Goal: Task Accomplishment & Management: Manage account settings

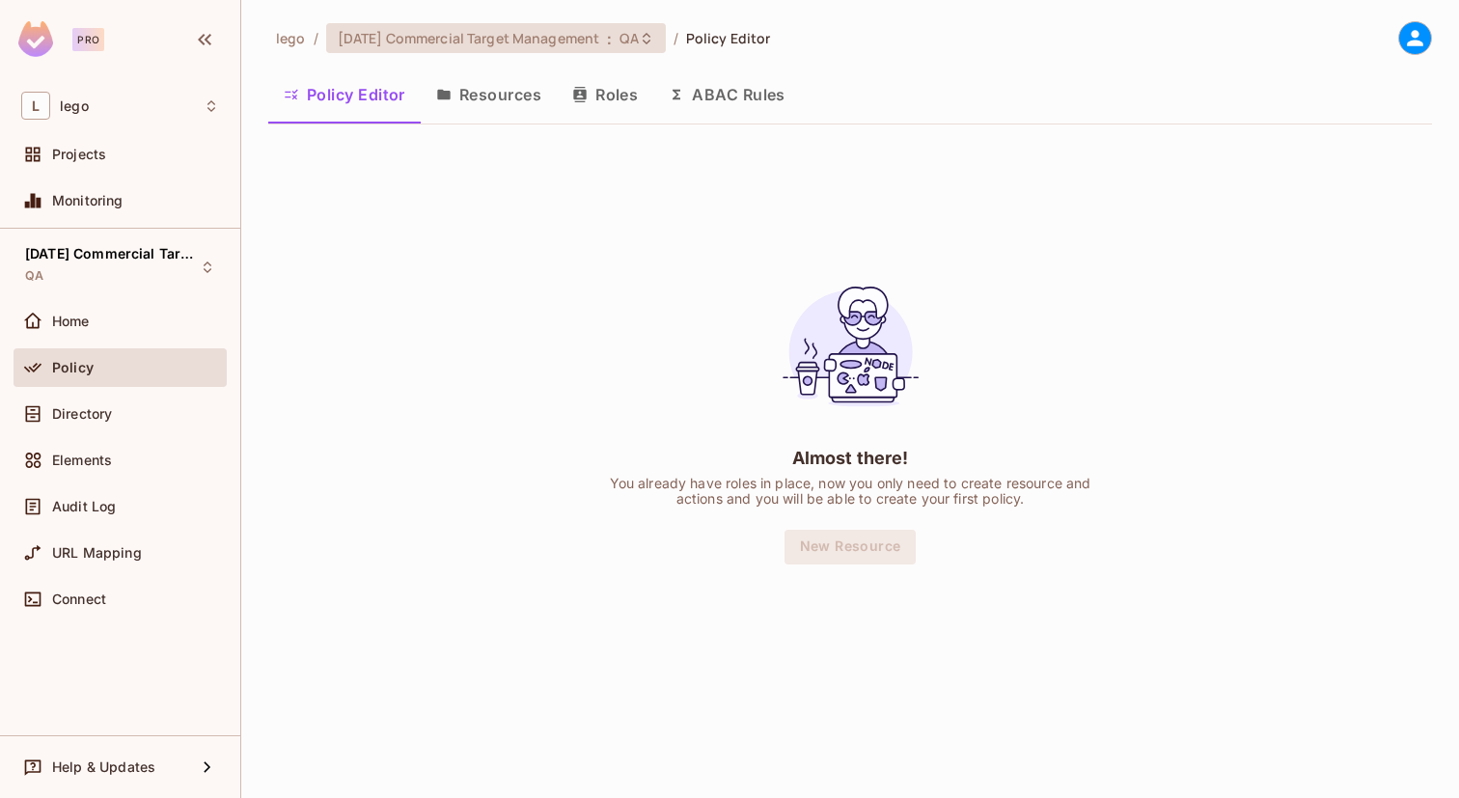
click at [445, 41] on span "[DATE] Commercial Target Management" at bounding box center [469, 38] width 262 height 18
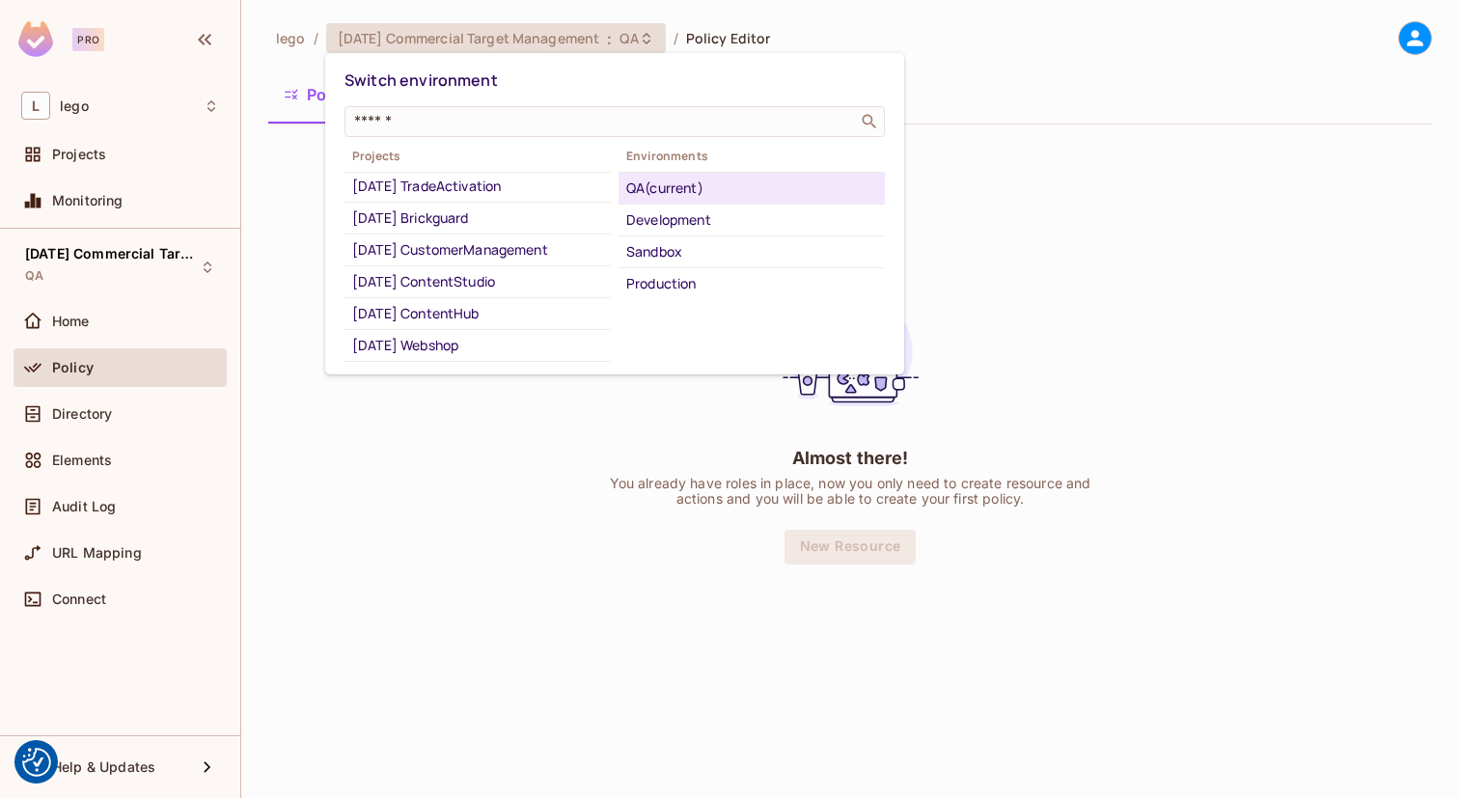
scroll to position [251, 0]
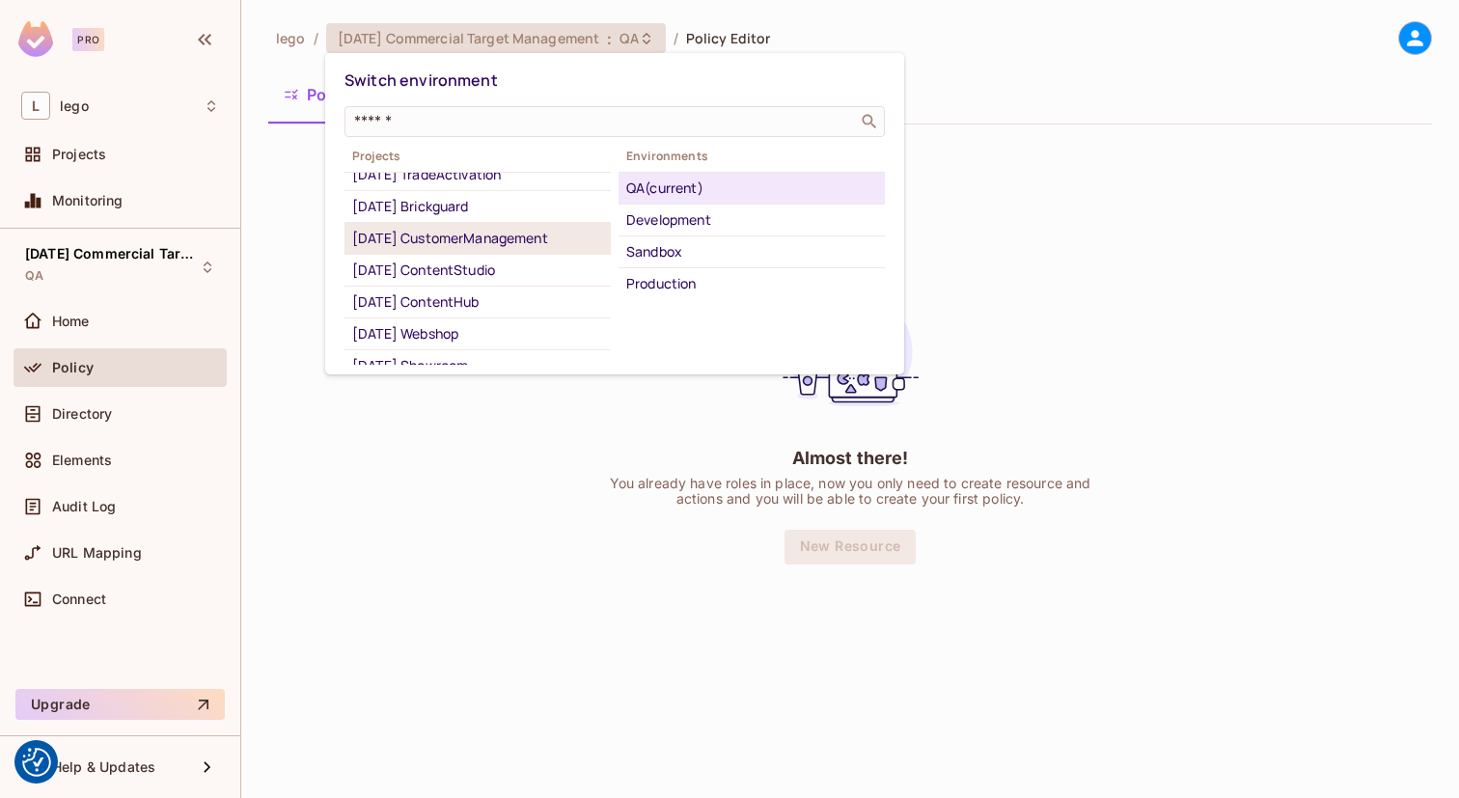
click at [466, 250] on div "[DATE] CustomerManagement" at bounding box center [477, 238] width 251 height 23
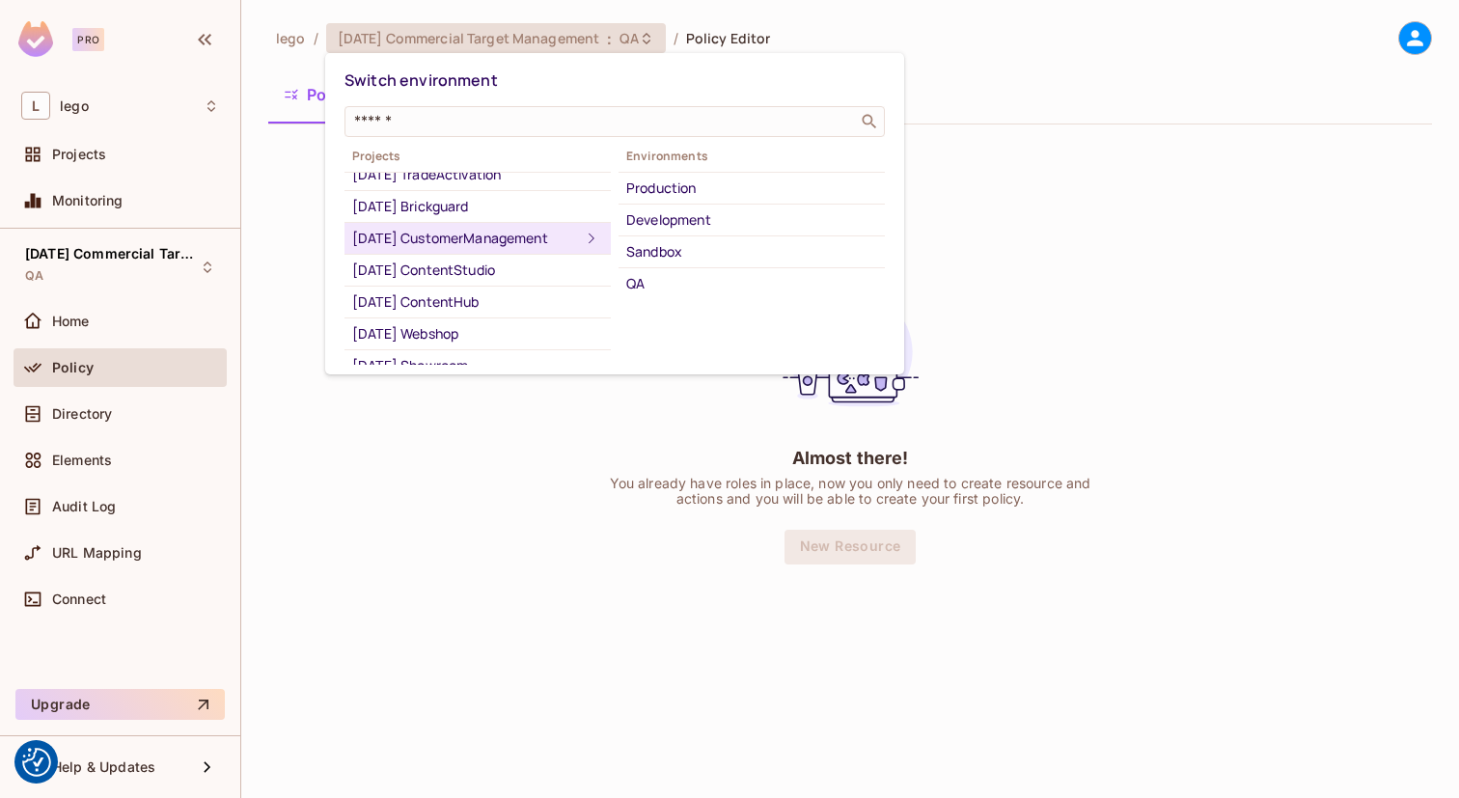
click at [655, 301] on div "Projects [DATE] Commercial Target Management (current) [DATE] Multi Channel Pri…" at bounding box center [614, 255] width 540 height 220
click at [638, 287] on div "QA" at bounding box center [751, 283] width 251 height 23
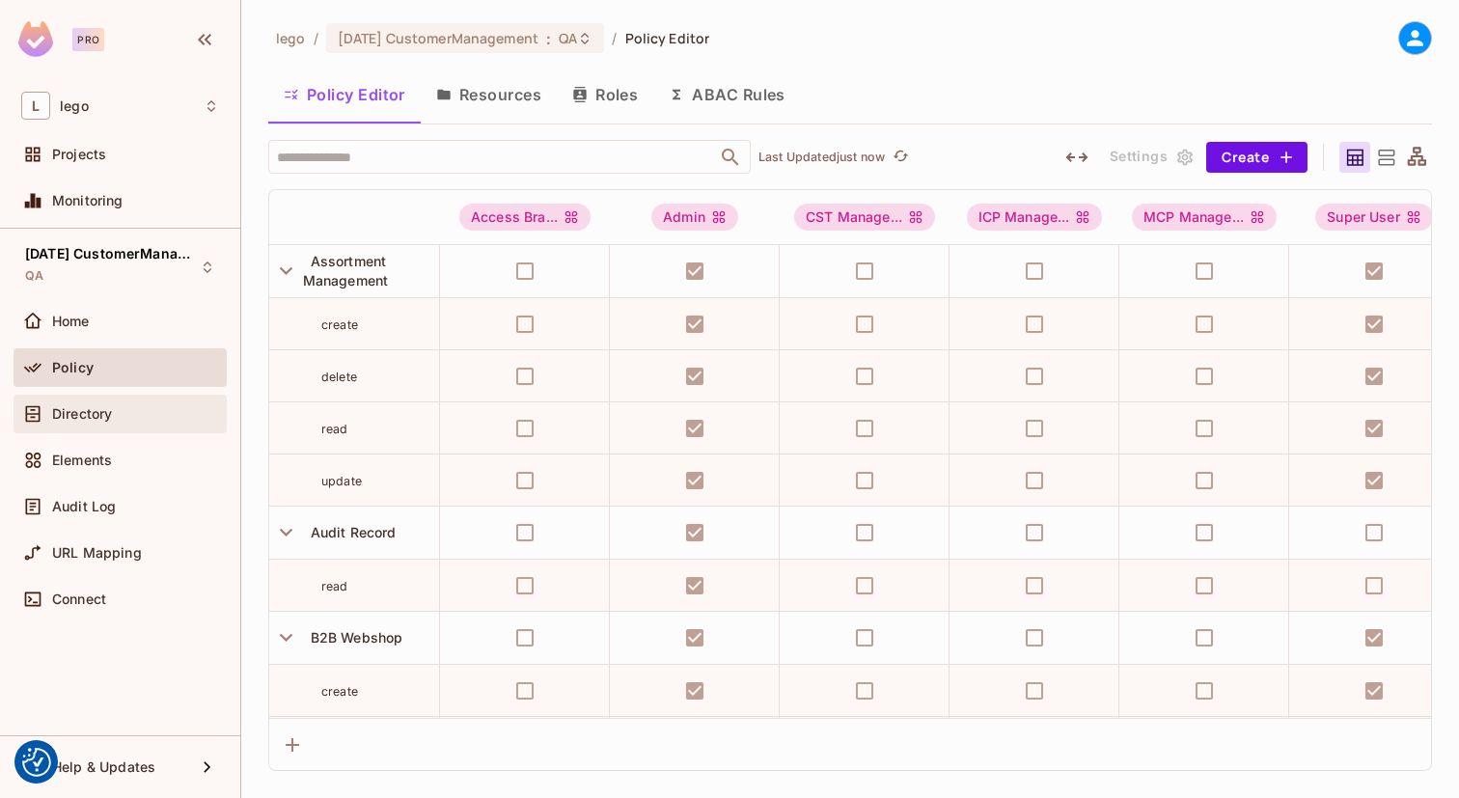
click at [108, 418] on span "Directory" at bounding box center [82, 413] width 60 height 15
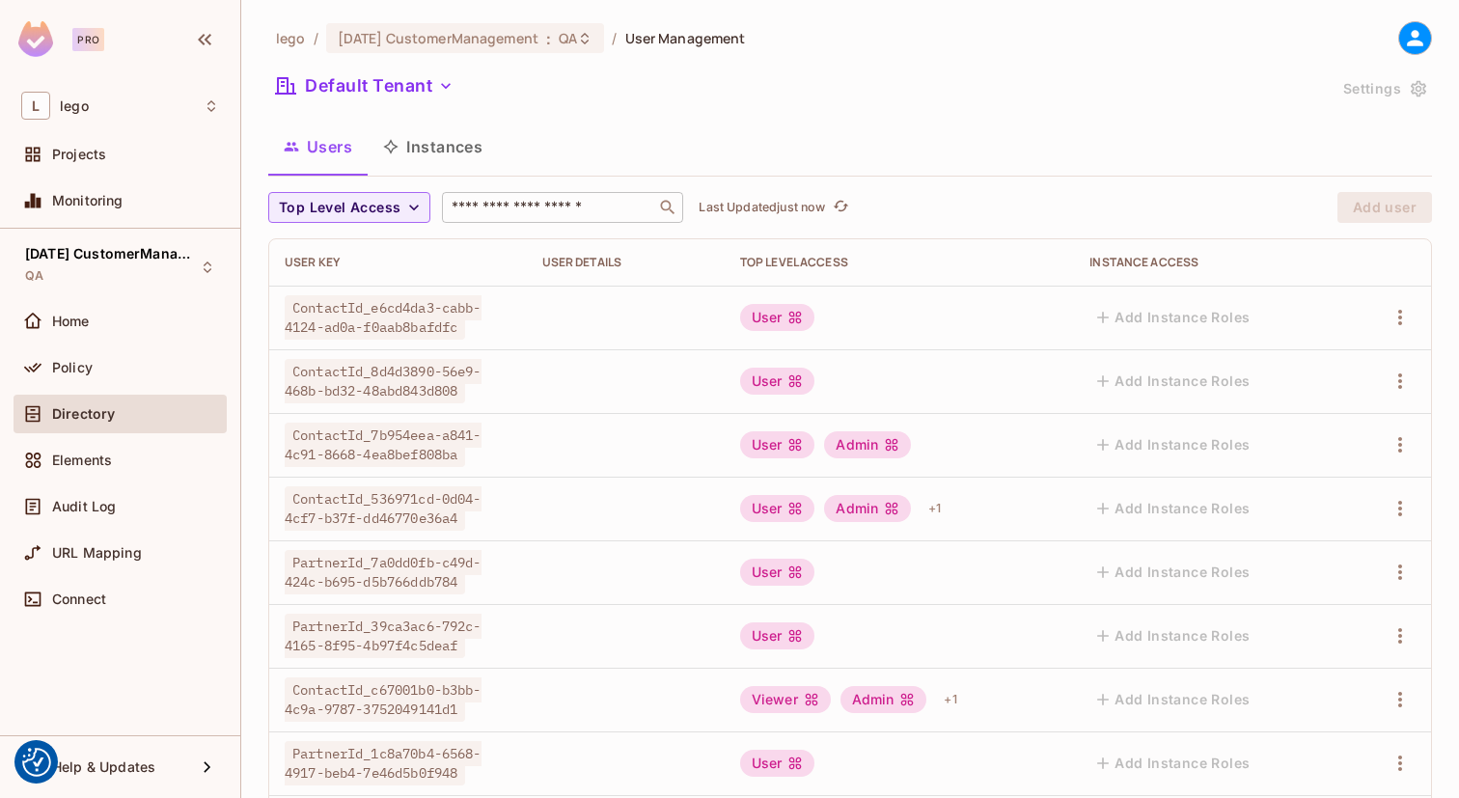
click at [489, 207] on input "text" at bounding box center [549, 207] width 203 height 19
paste input "**********"
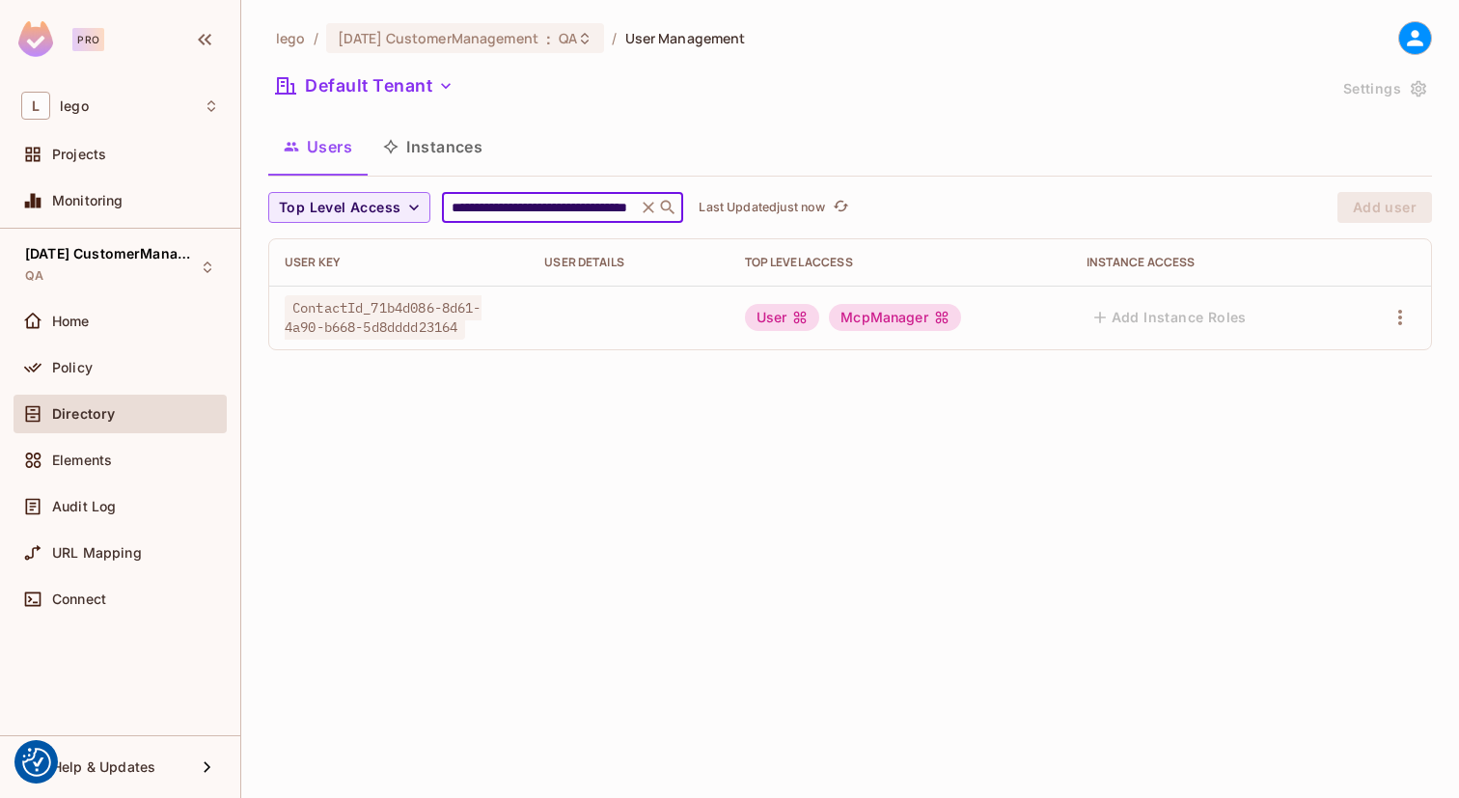
type input "**********"
click at [1377, 315] on div at bounding box center [1388, 317] width 54 height 31
click at [1399, 320] on icon "button" at bounding box center [1399, 317] width 23 height 23
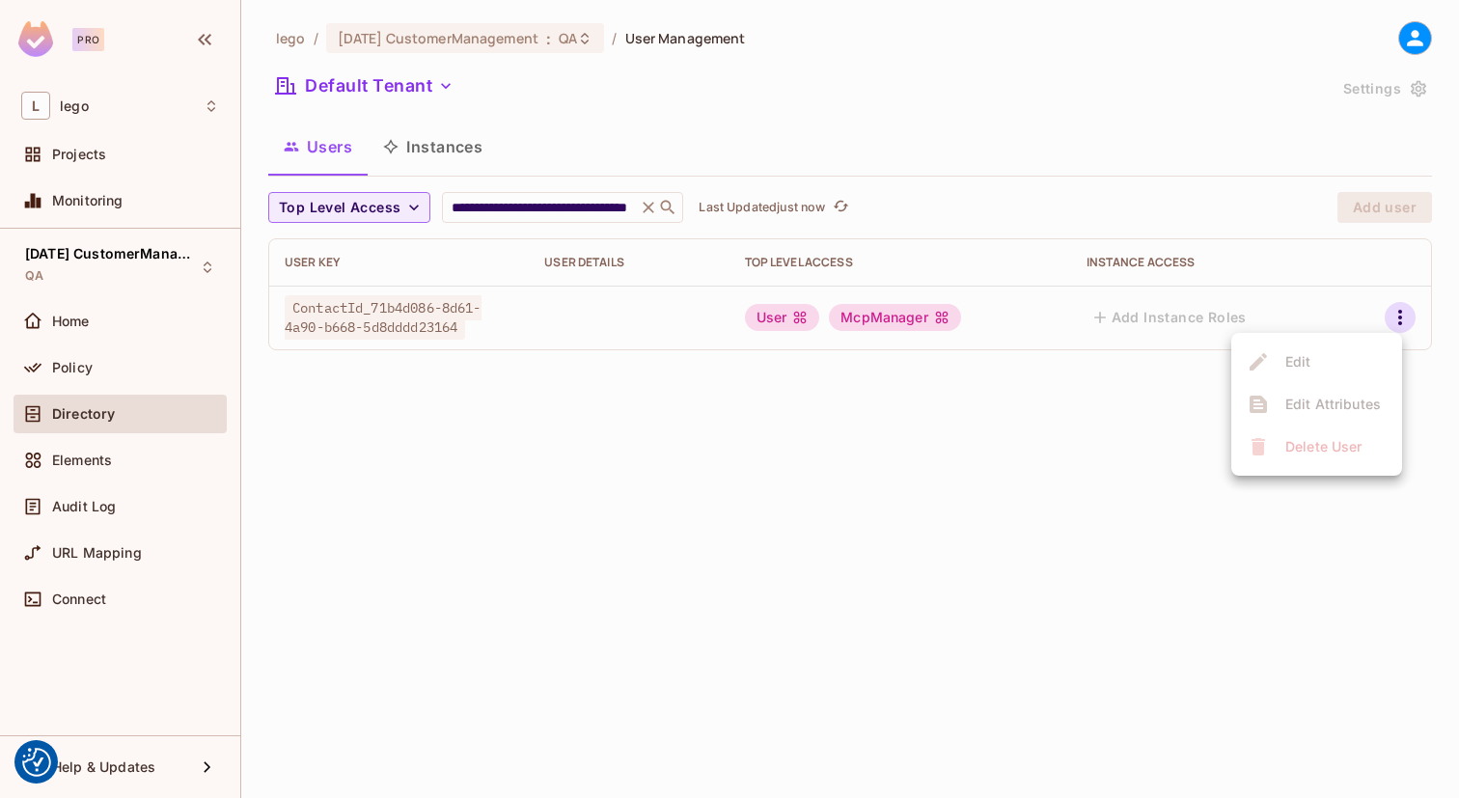
click at [1279, 357] on ul "Edit Edit Attributes Delete User" at bounding box center [1316, 404] width 171 height 143
click at [1201, 131] on div at bounding box center [729, 399] width 1459 height 798
click at [961, 332] on td "User McpManager" at bounding box center [900, 318] width 342 height 64
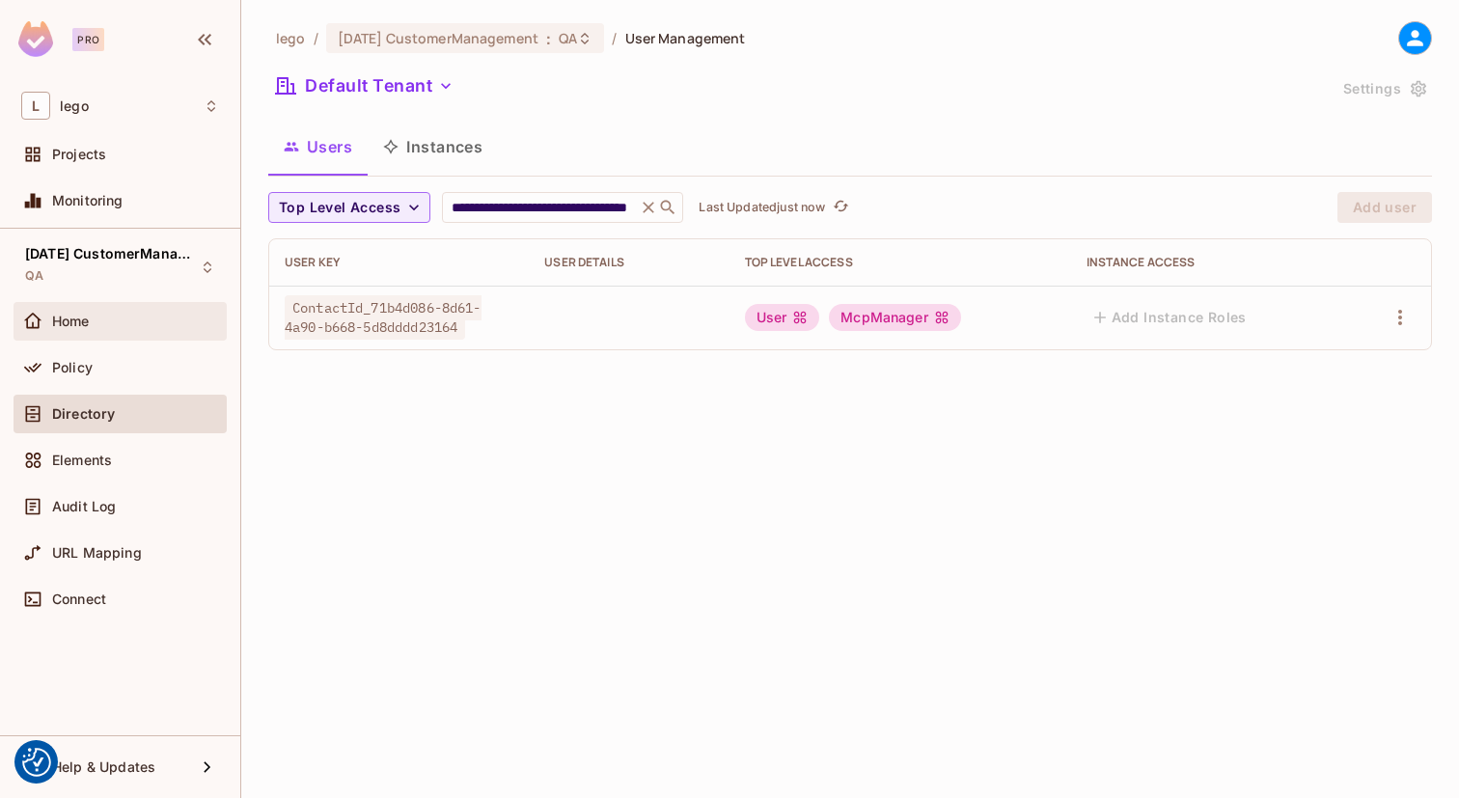
click at [65, 315] on span "Home" at bounding box center [71, 321] width 38 height 15
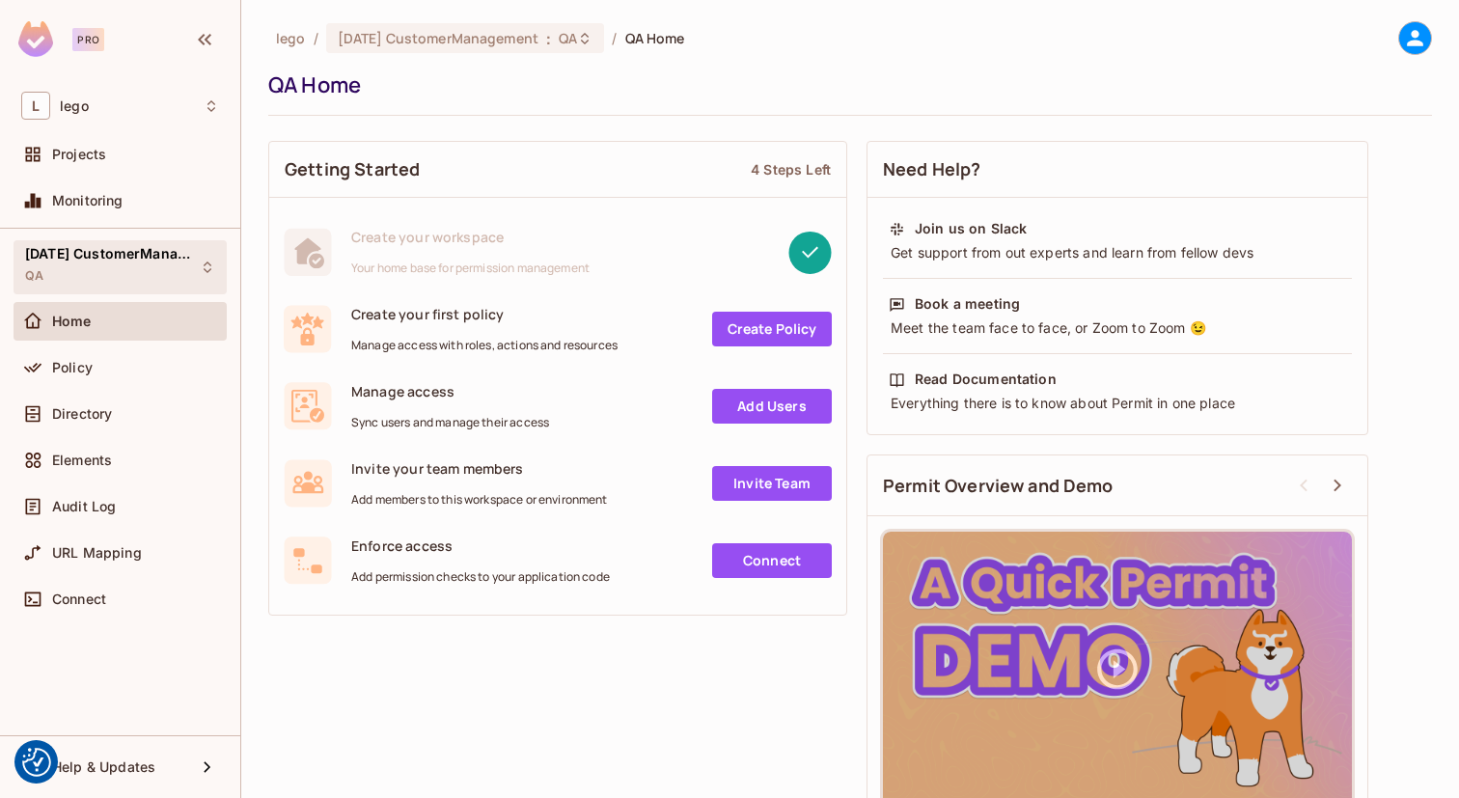
click at [121, 264] on div "[DATE] CustomerManagement QA" at bounding box center [108, 266] width 167 height 41
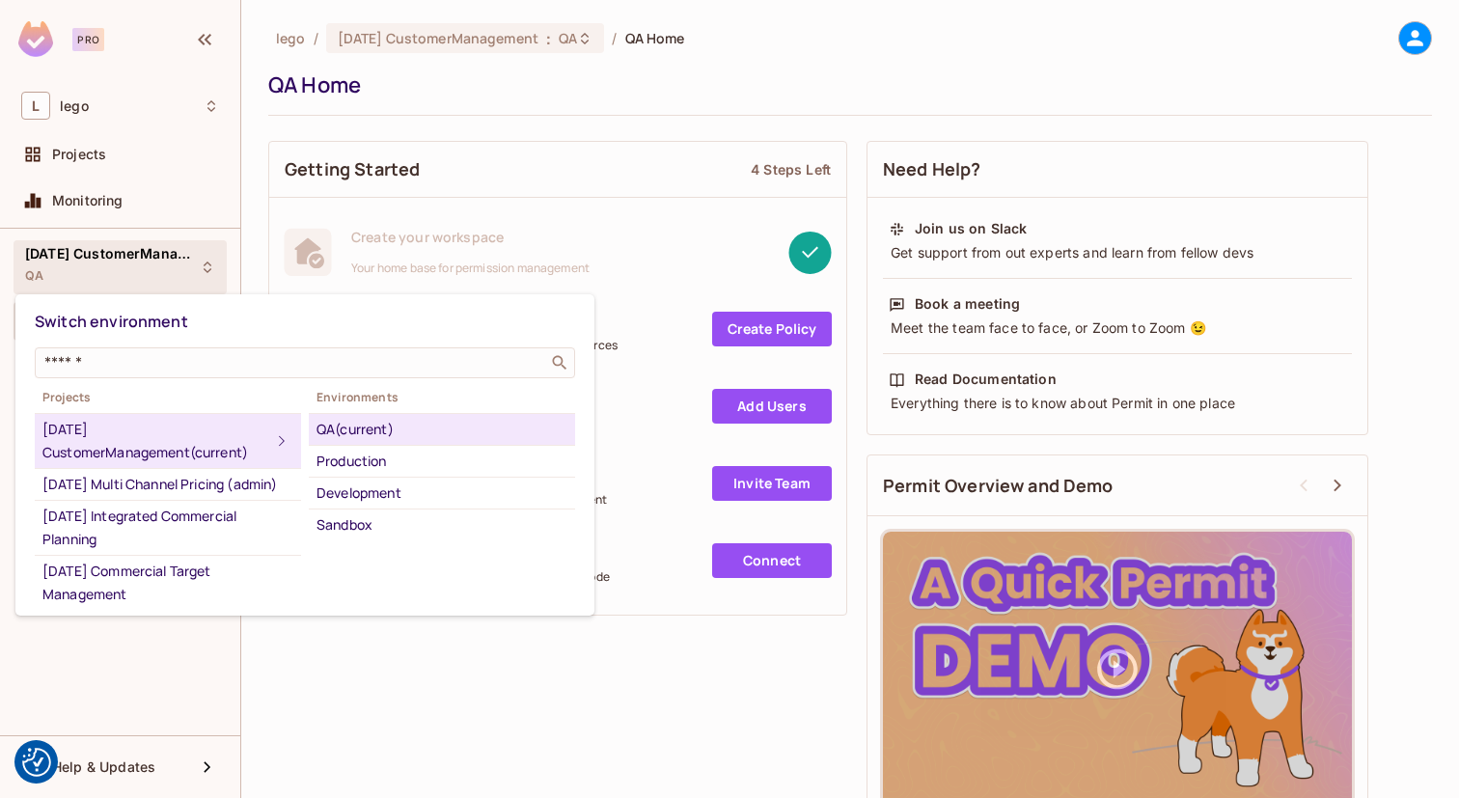
copy div "CustomerManagement"
drag, startPoint x: 100, startPoint y: 429, endPoint x: 244, endPoint y: 430, distance: 143.8
click at [244, 430] on div "[DATE] CustomerManagement (current)" at bounding box center [156, 441] width 228 height 46
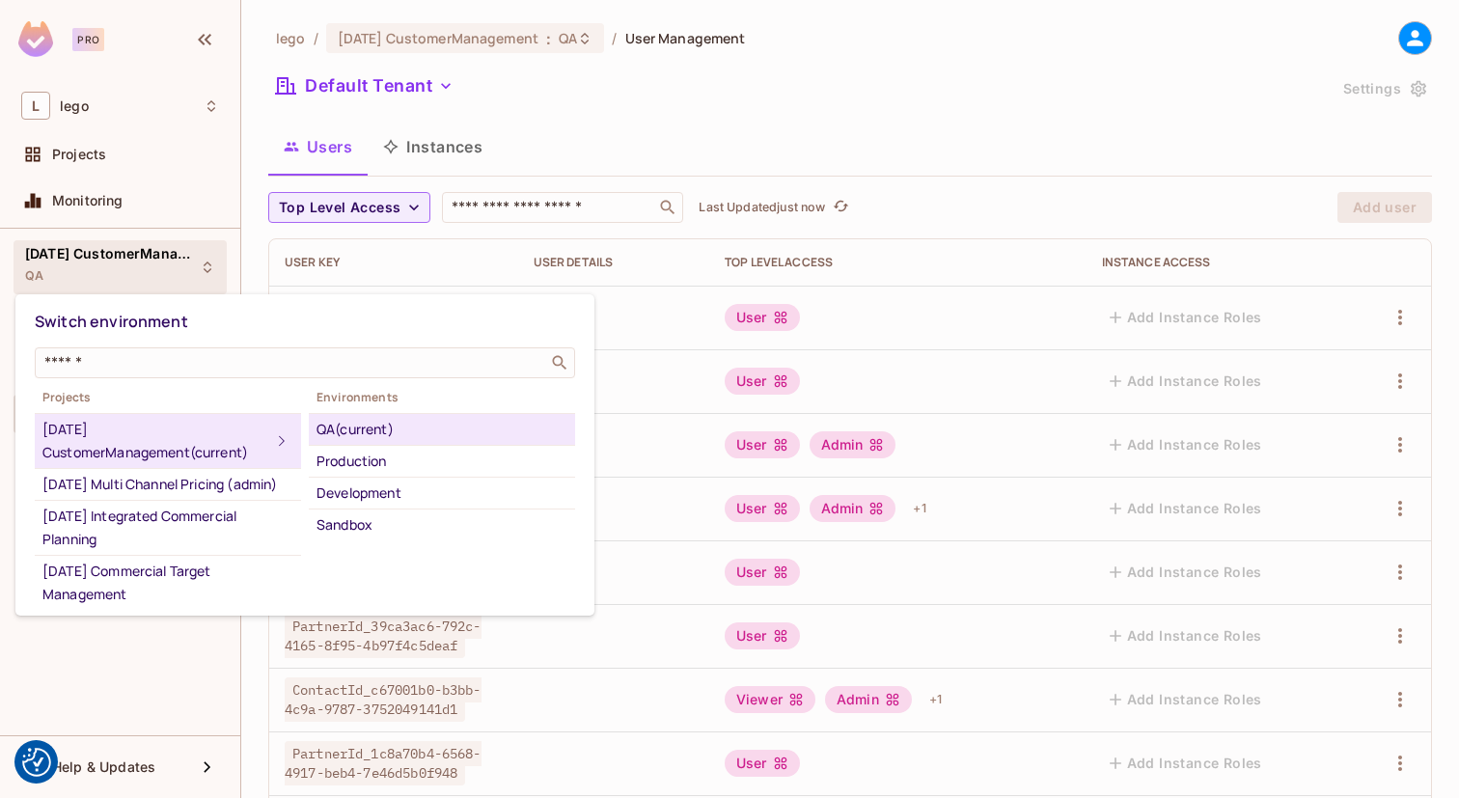
click at [584, 203] on div at bounding box center [729, 399] width 1459 height 798
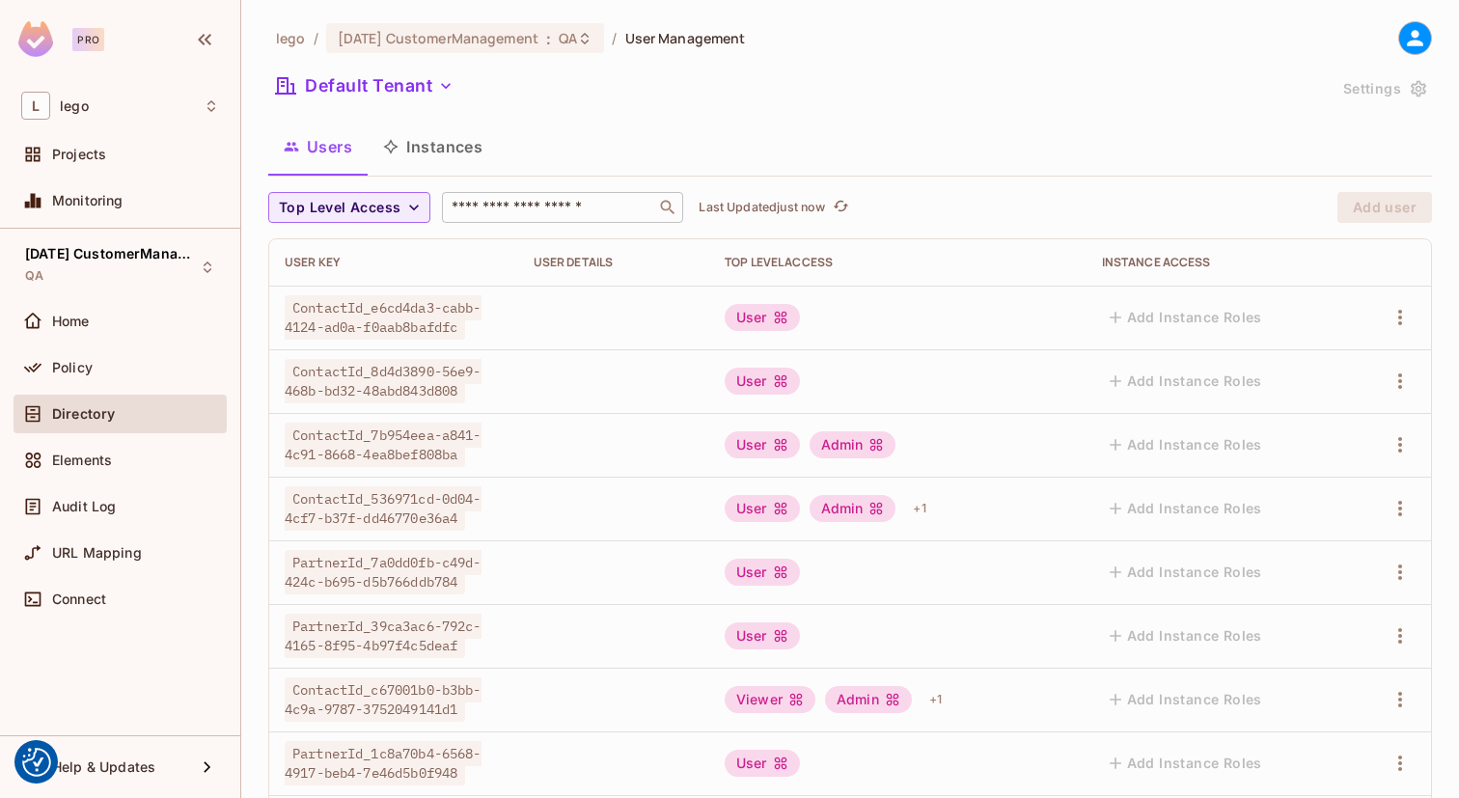
click at [544, 211] on input "text" at bounding box center [549, 207] width 203 height 19
paste input "**********"
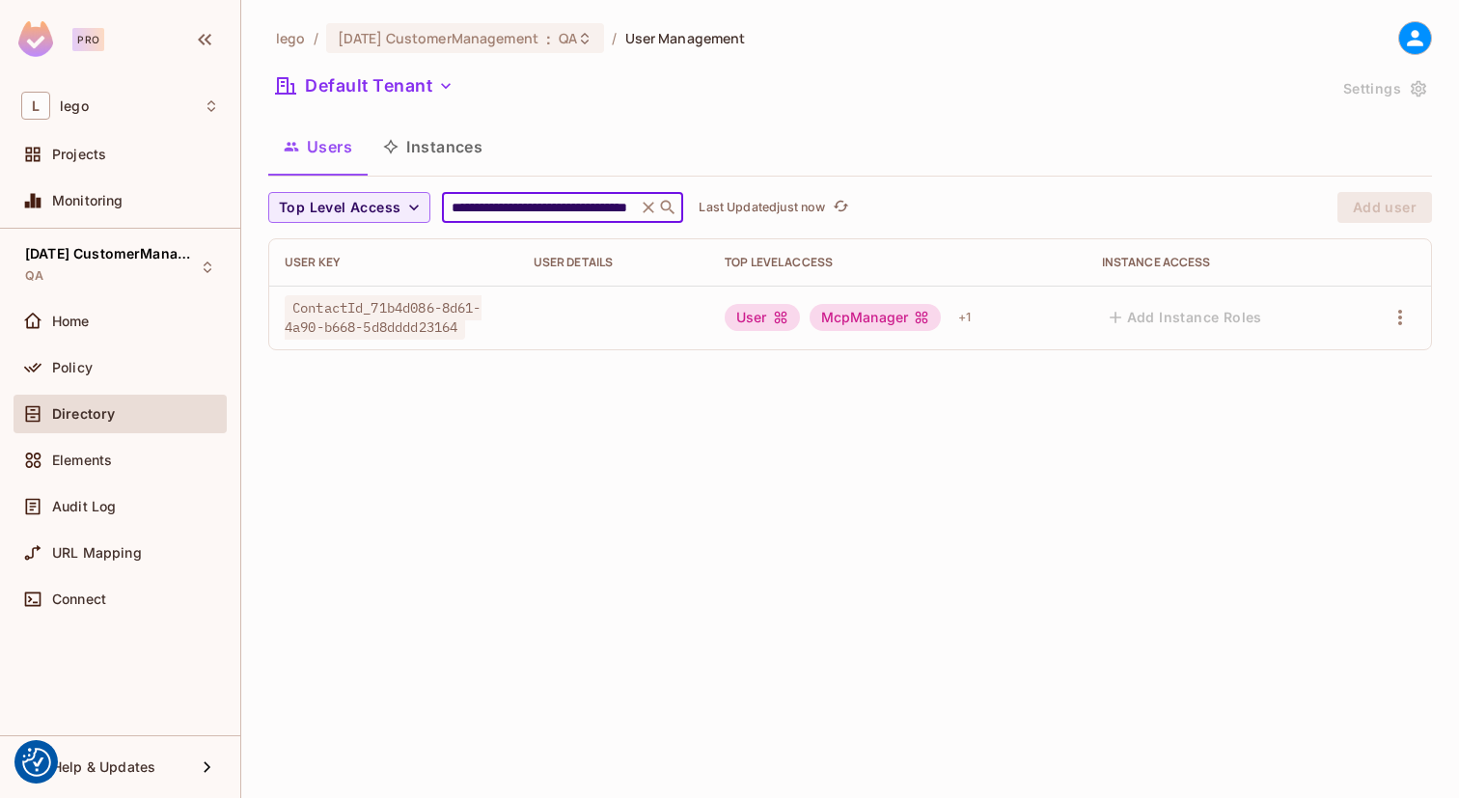
type input "**********"
